Goal: Check status: Check status

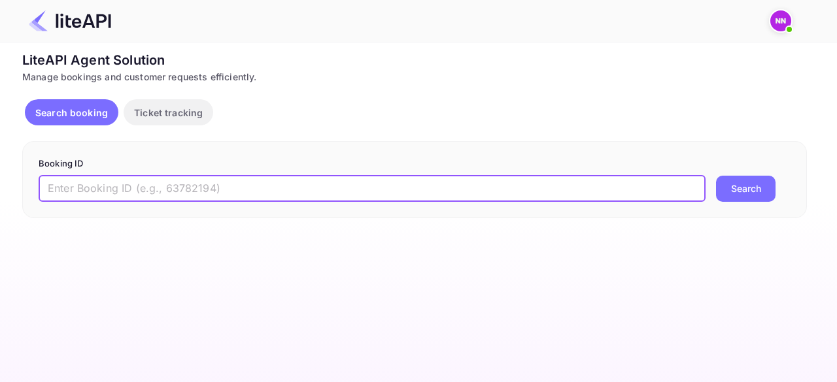
paste input "8787958"
click at [319, 193] on input "8787958" at bounding box center [372, 189] width 667 height 26
click at [716, 176] on button "Search" at bounding box center [745, 189] width 59 height 26
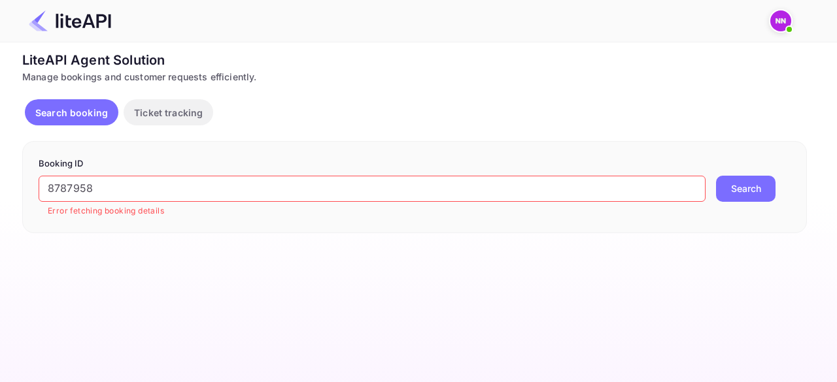
click at [739, 193] on button "Search" at bounding box center [745, 189] width 59 height 26
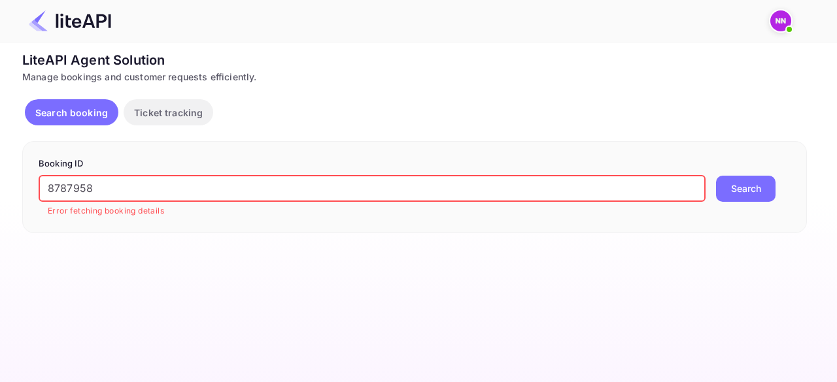
click at [216, 197] on input "8787958" at bounding box center [372, 189] width 667 height 26
paste input "vwq0qZYOG"
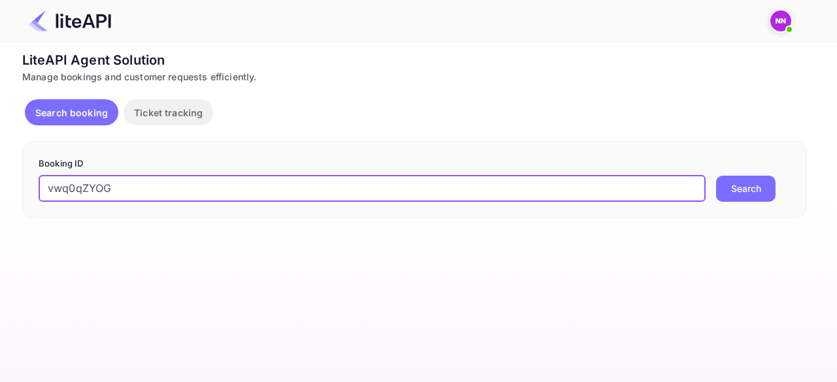
click at [755, 191] on button "Search" at bounding box center [745, 189] width 59 height 26
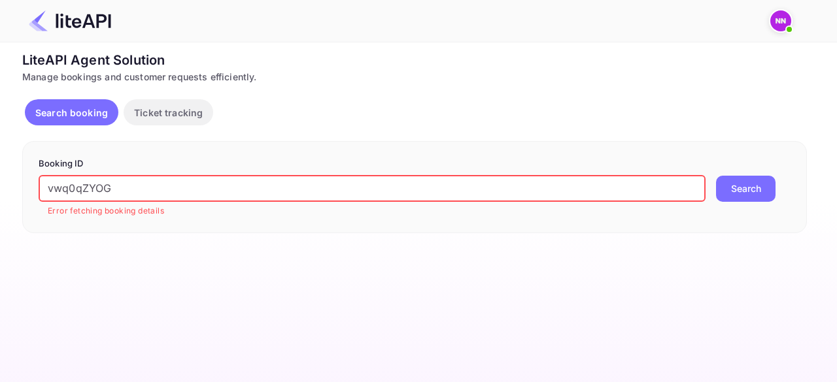
click at [448, 188] on input "vwq0qZYOG" at bounding box center [372, 189] width 667 height 26
paste input "8787958"
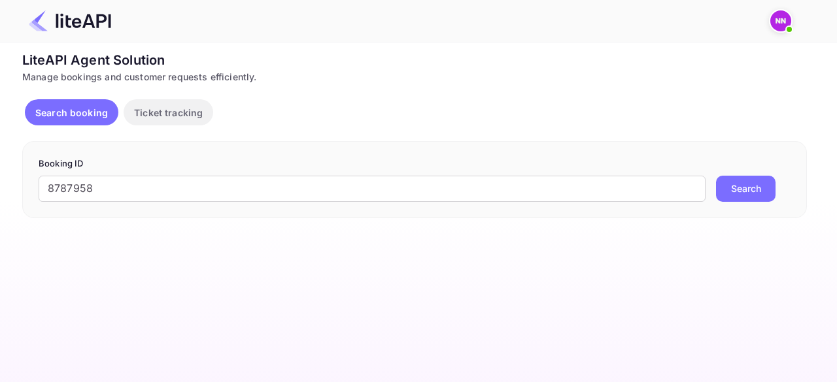
click at [744, 199] on button "Search" at bounding box center [745, 189] width 59 height 26
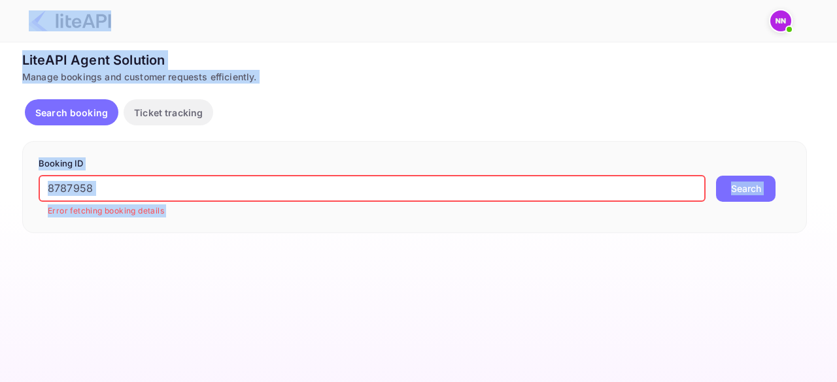
click at [288, 195] on input "8787958" at bounding box center [372, 189] width 667 height 26
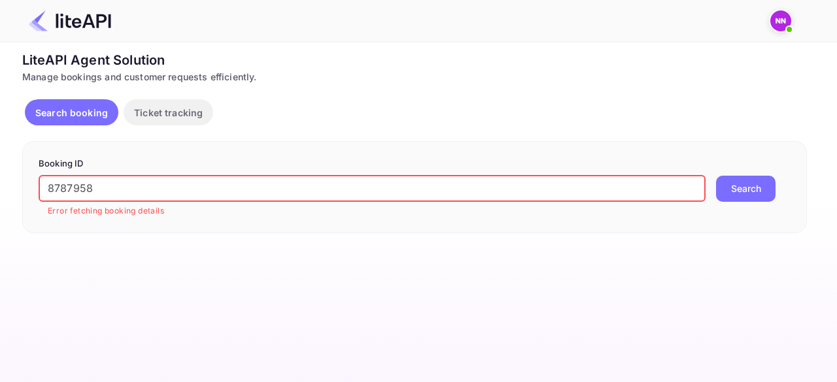
paste input "8930984"
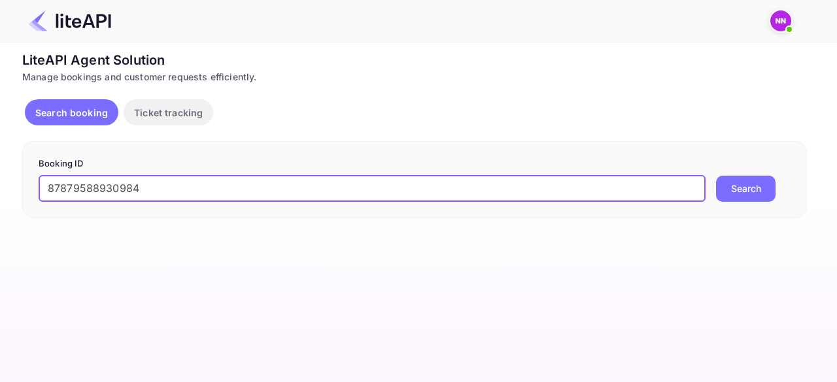
click at [716, 176] on button "Search" at bounding box center [745, 189] width 59 height 26
paste input "text"
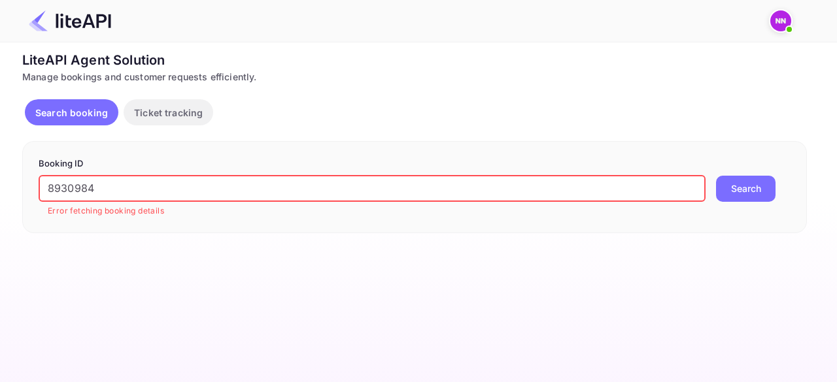
type input "8930984"
click at [716, 176] on button "Search" at bounding box center [745, 189] width 59 height 26
click at [158, 185] on input "8930984" at bounding box center [372, 189] width 667 height 26
click at [716, 176] on button "Search" at bounding box center [745, 189] width 59 height 26
